Goal: Find specific page/section

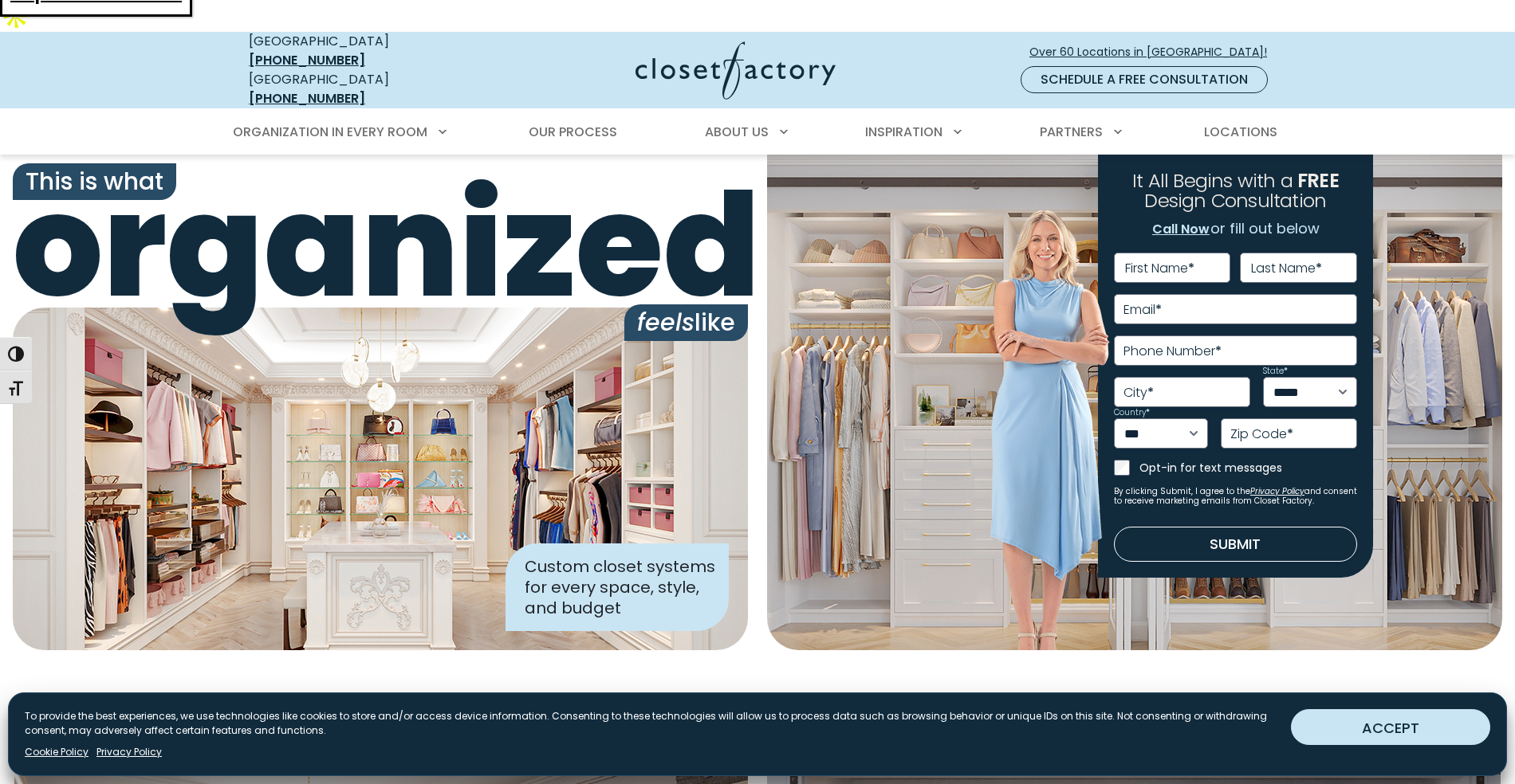
click at [1418, 727] on button "ACCEPT" at bounding box center [1390, 728] width 199 height 36
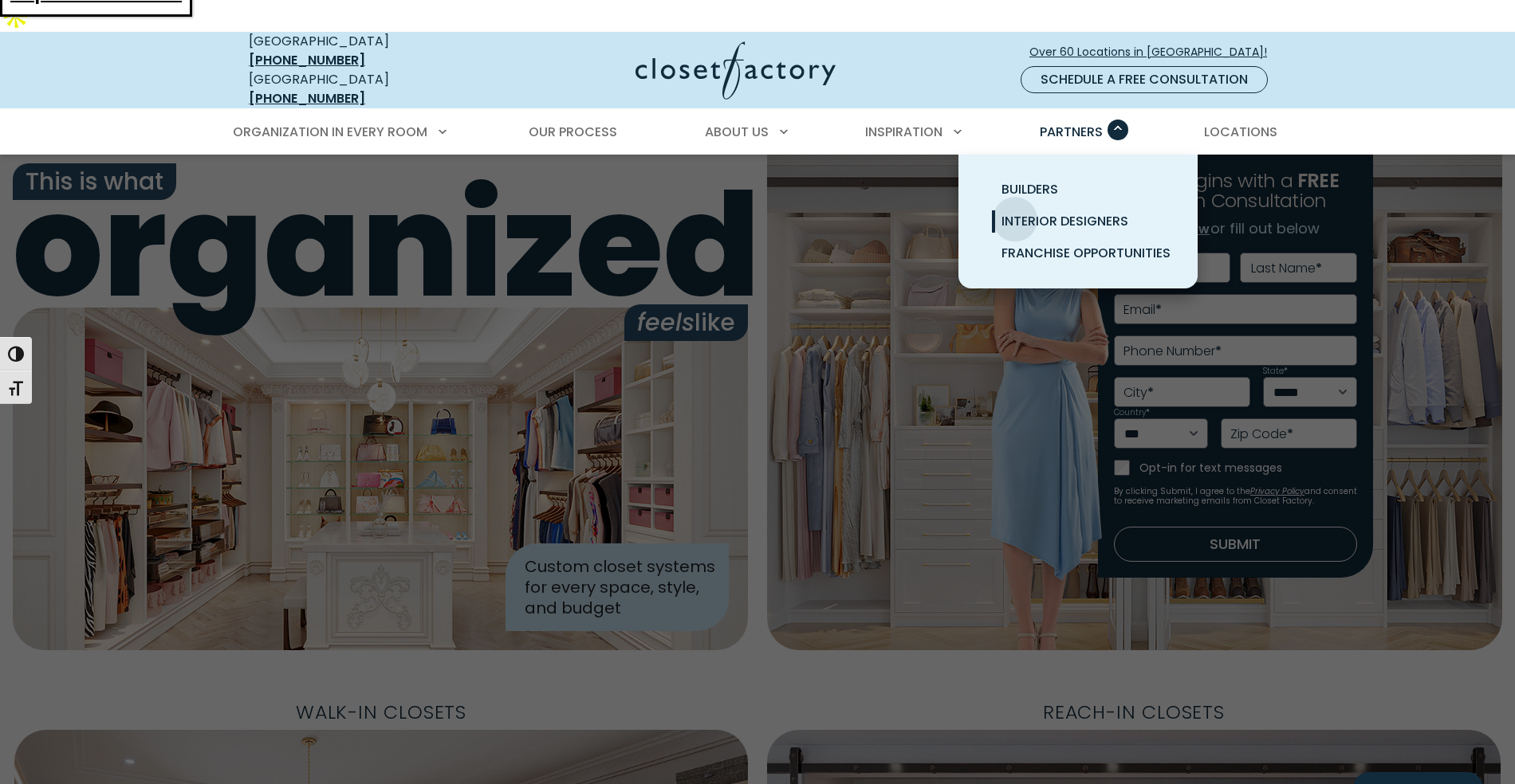
click at [1015, 212] on span "Interior Designers" at bounding box center [1065, 221] width 127 height 18
